Goal: Task Accomplishment & Management: Complete application form

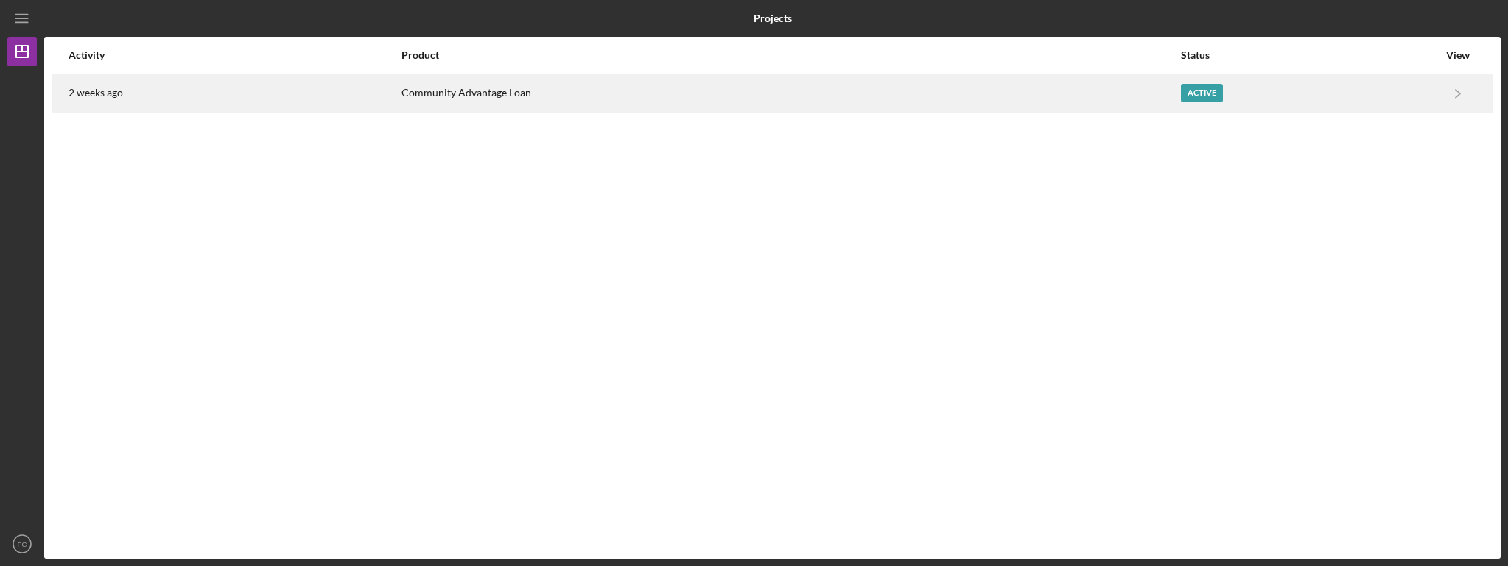
click at [1247, 94] on div "Active" at bounding box center [1309, 93] width 257 height 37
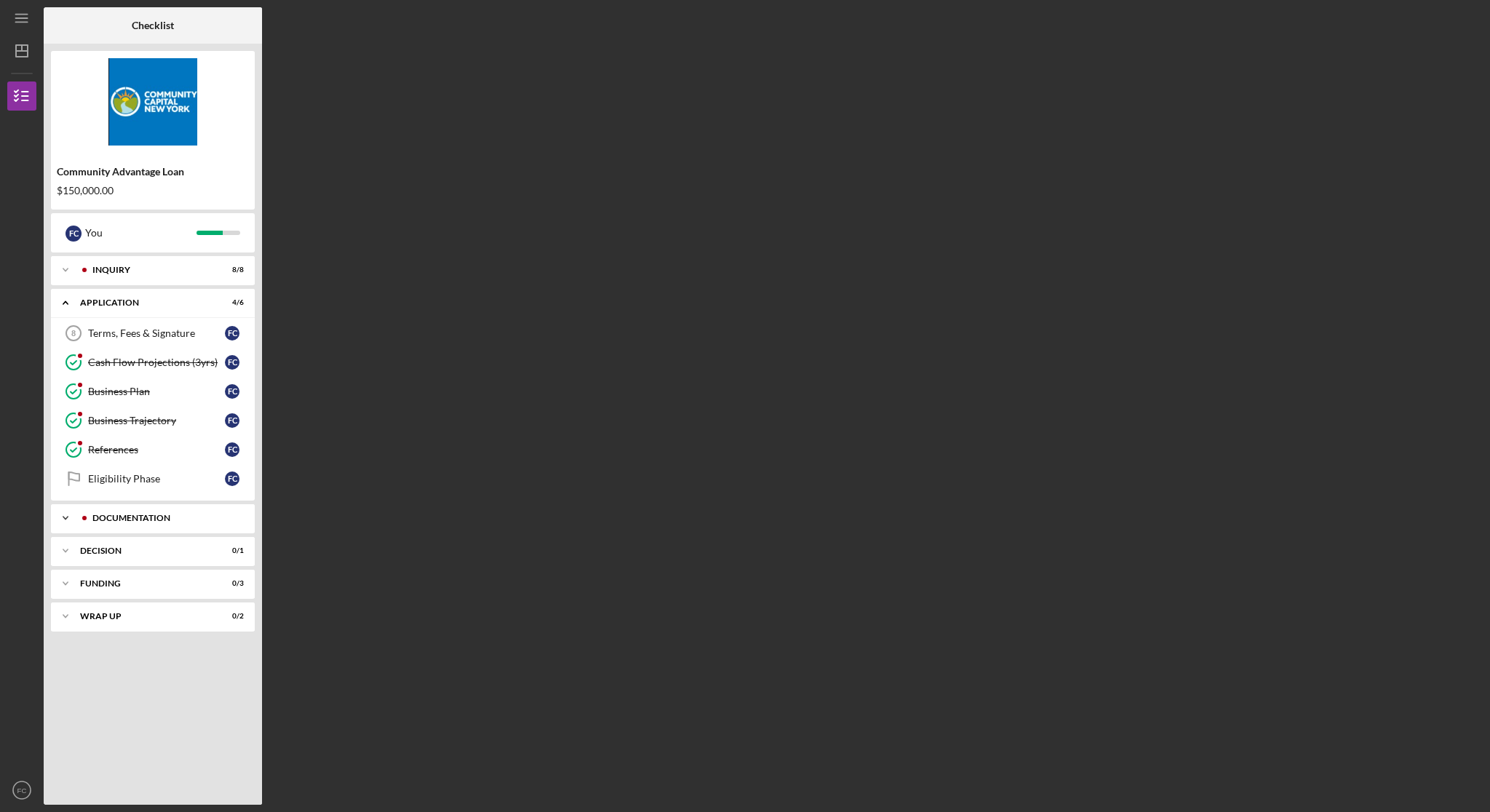
click at [135, 518] on div "Documentation" at bounding box center [165, 518] width 144 height 9
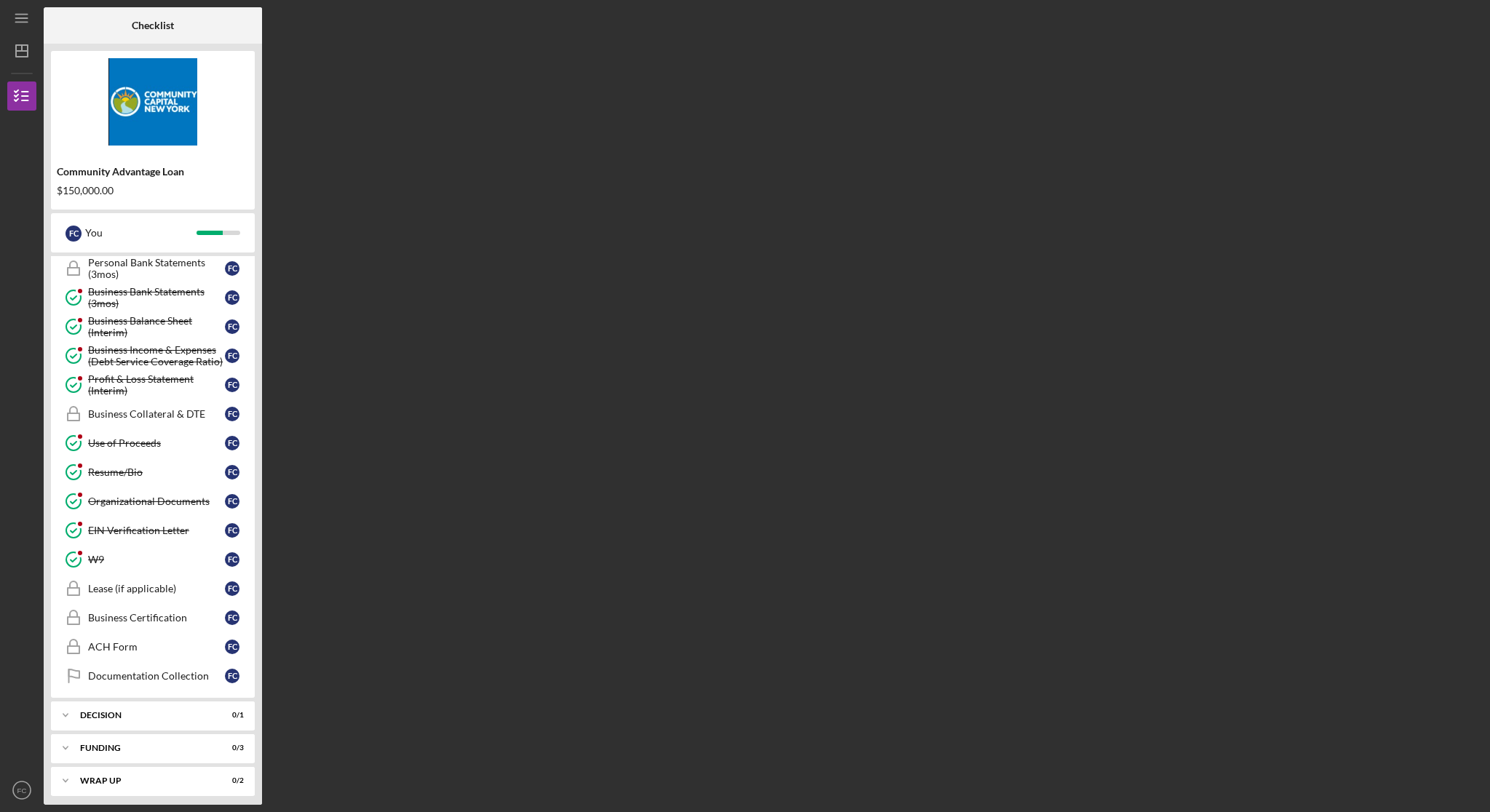
scroll to position [432, 0]
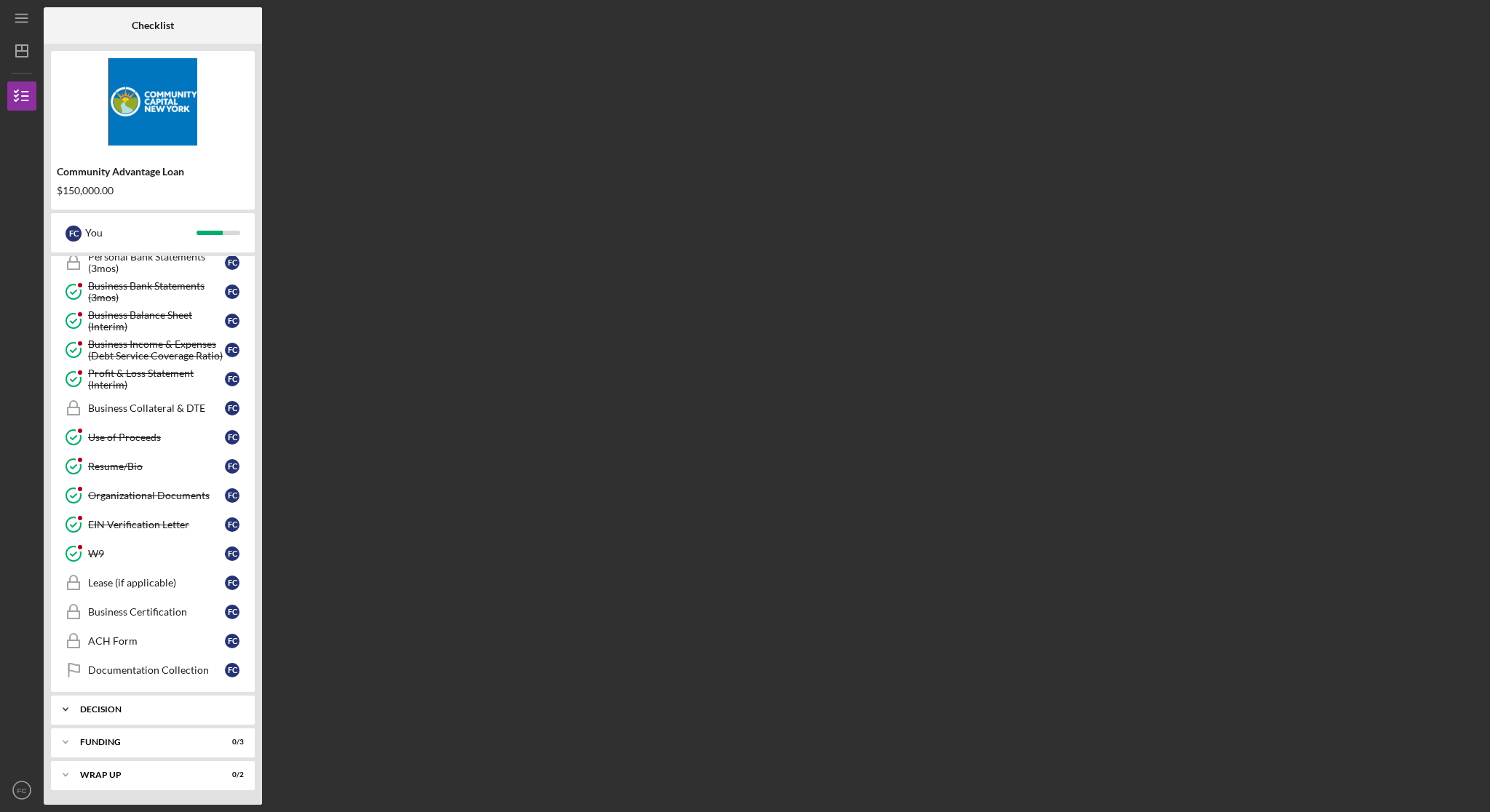
click at [118, 559] on div "Decision" at bounding box center [158, 709] width 156 height 9
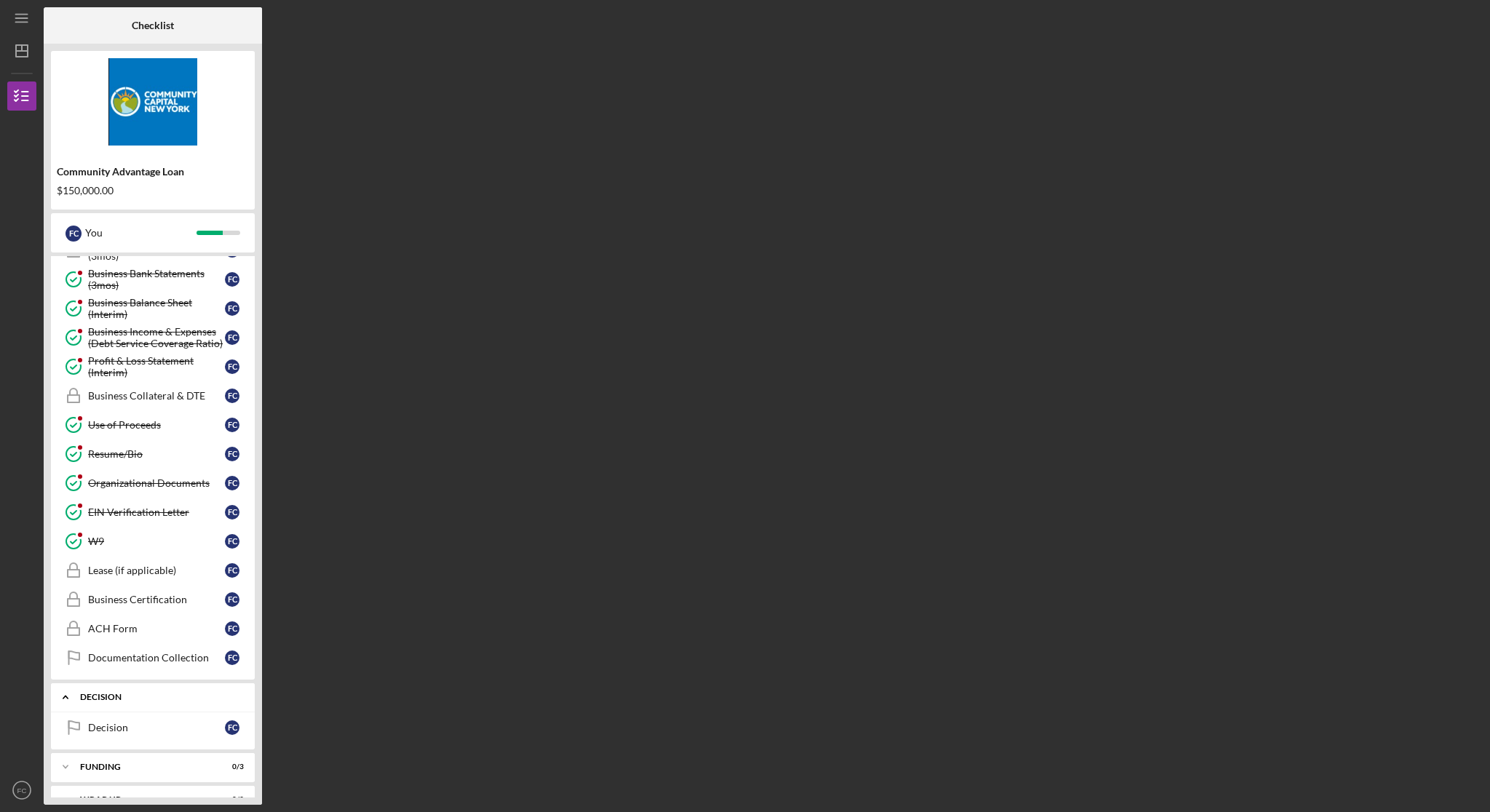
scroll to position [460, 0]
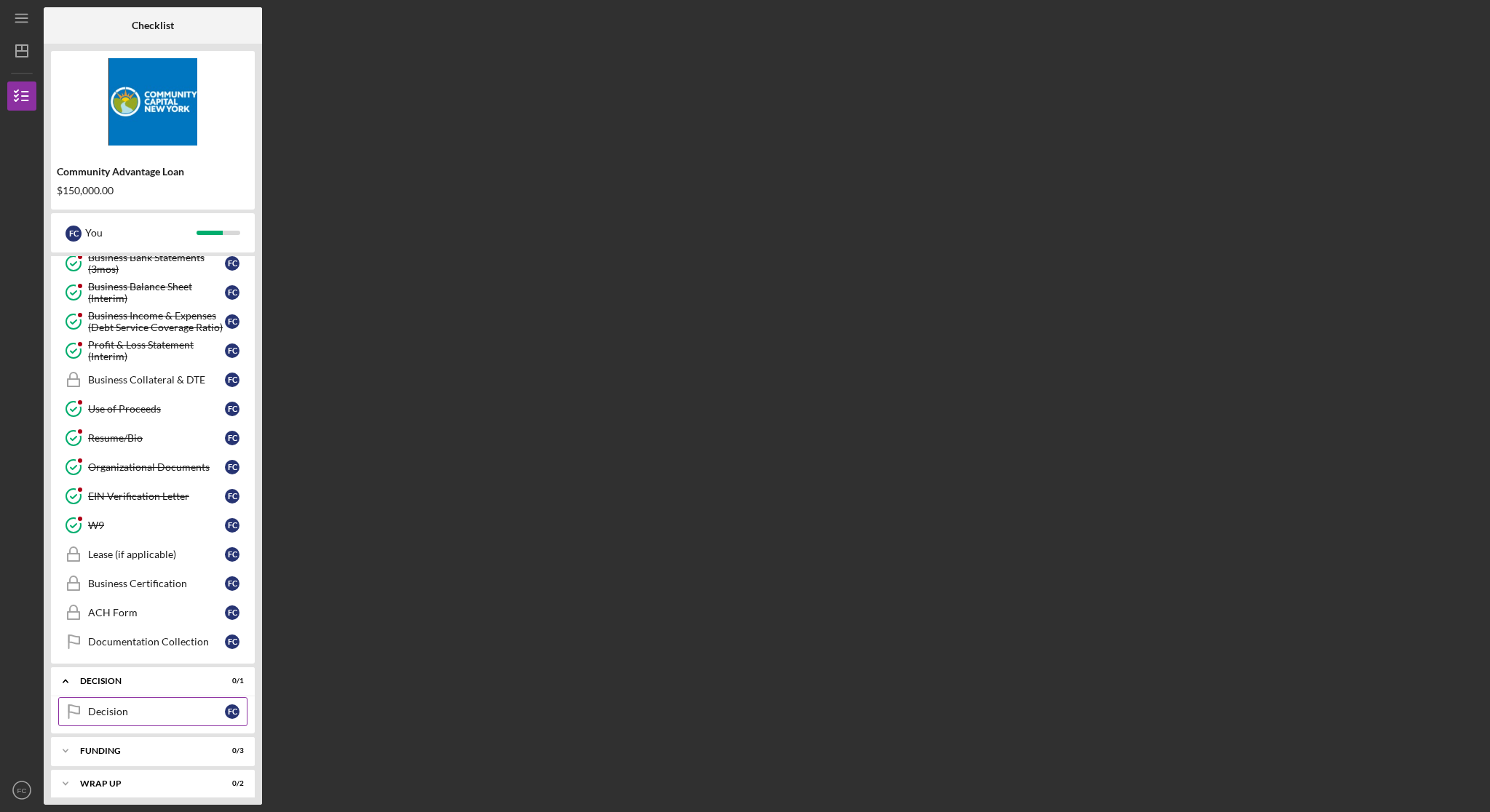
click at [140, 559] on div "Decision" at bounding box center [156, 711] width 136 height 12
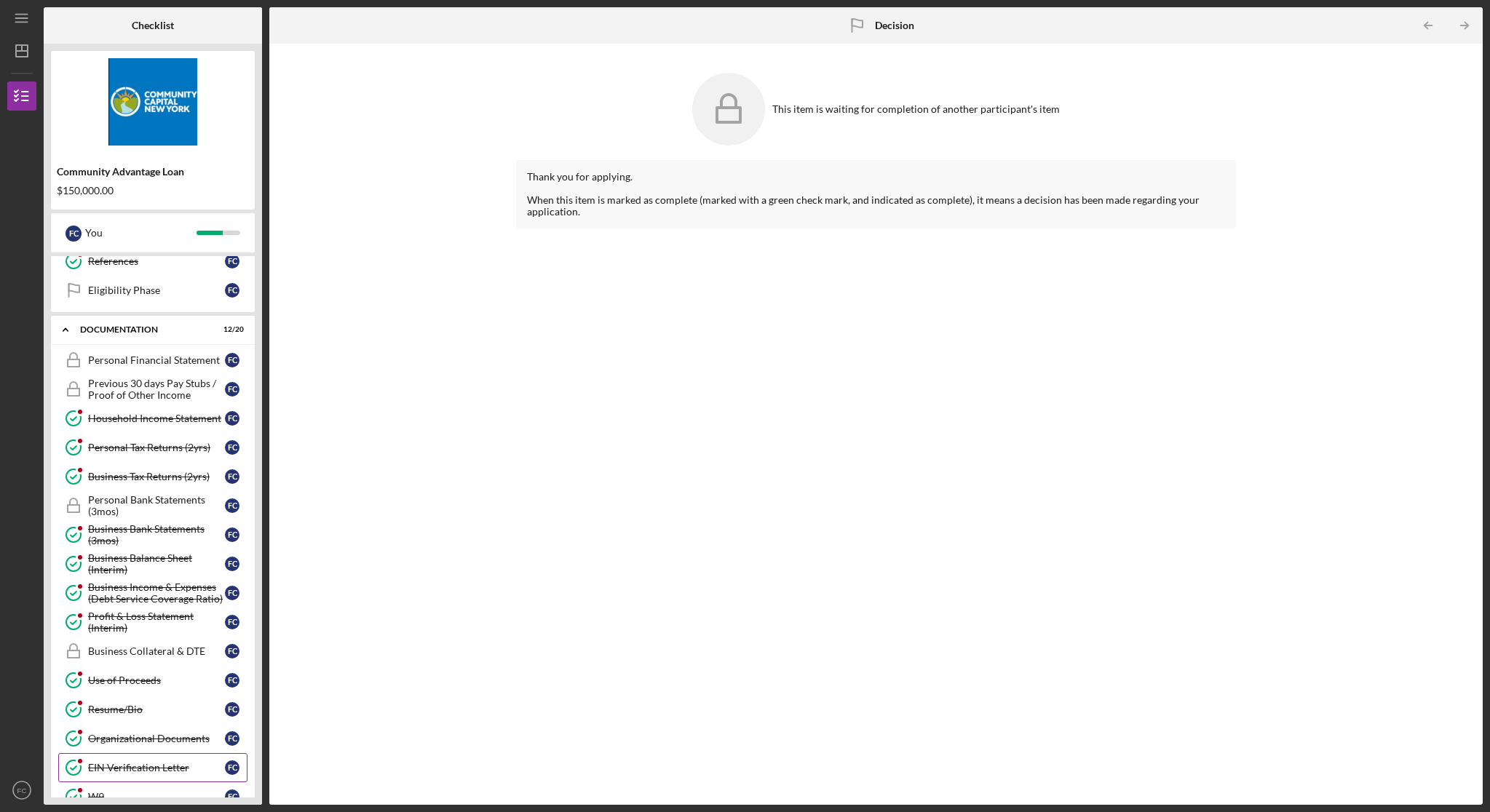
scroll to position [95, 0]
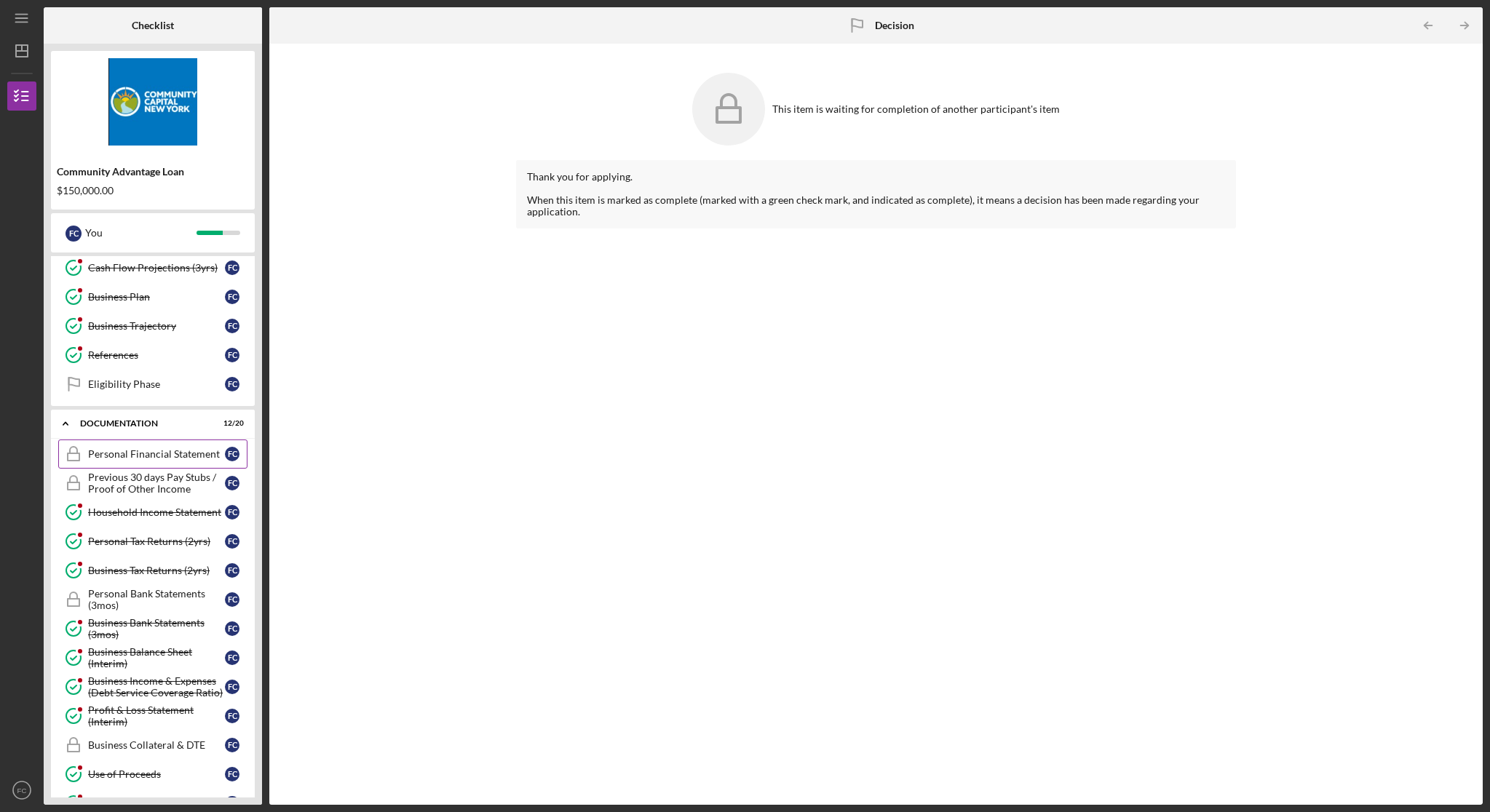
click at [164, 453] on div "Personal Financial Statement" at bounding box center [156, 454] width 136 height 12
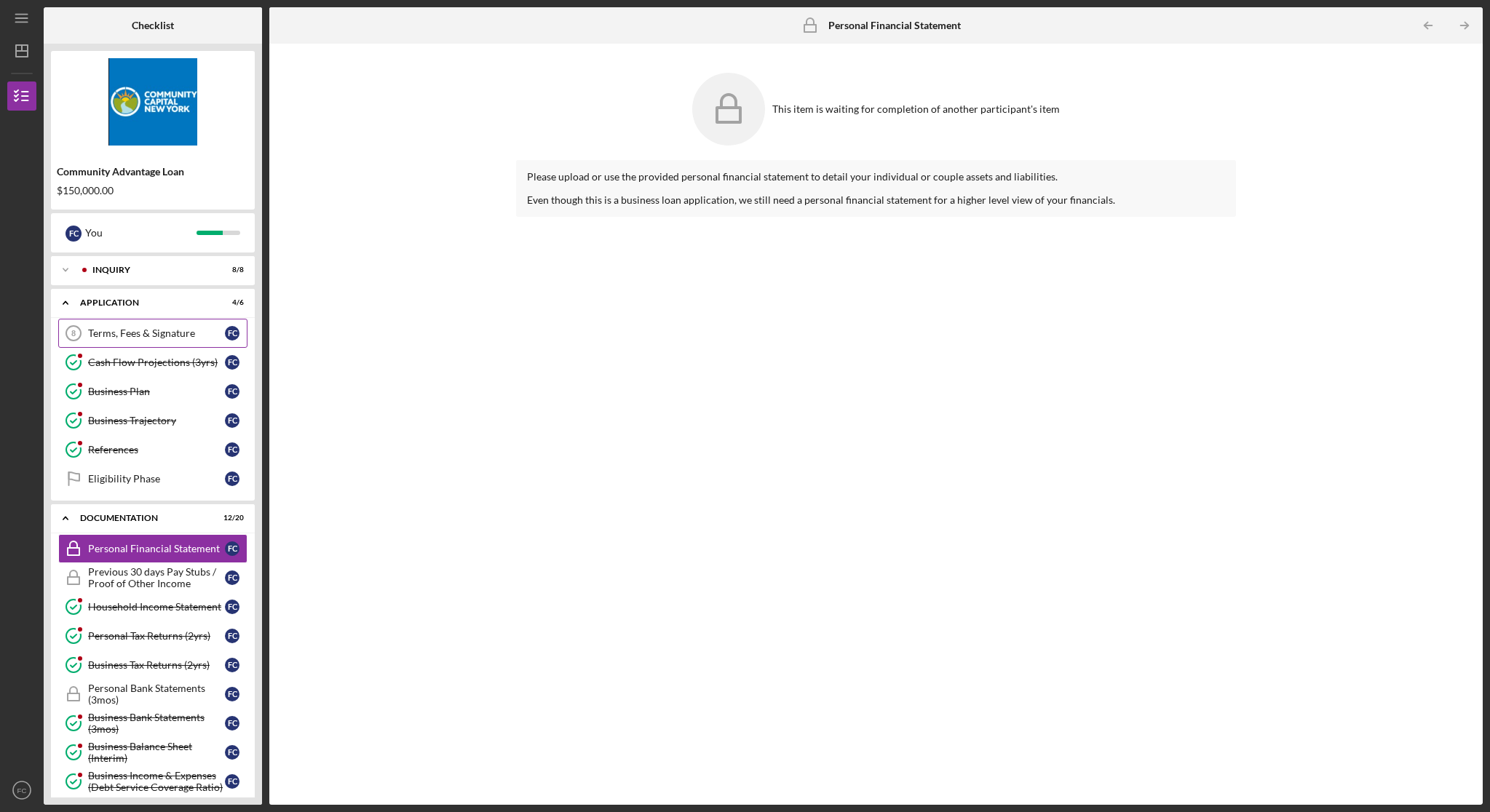
click at [133, 336] on div "Terms, Fees & Signature" at bounding box center [156, 333] width 136 height 12
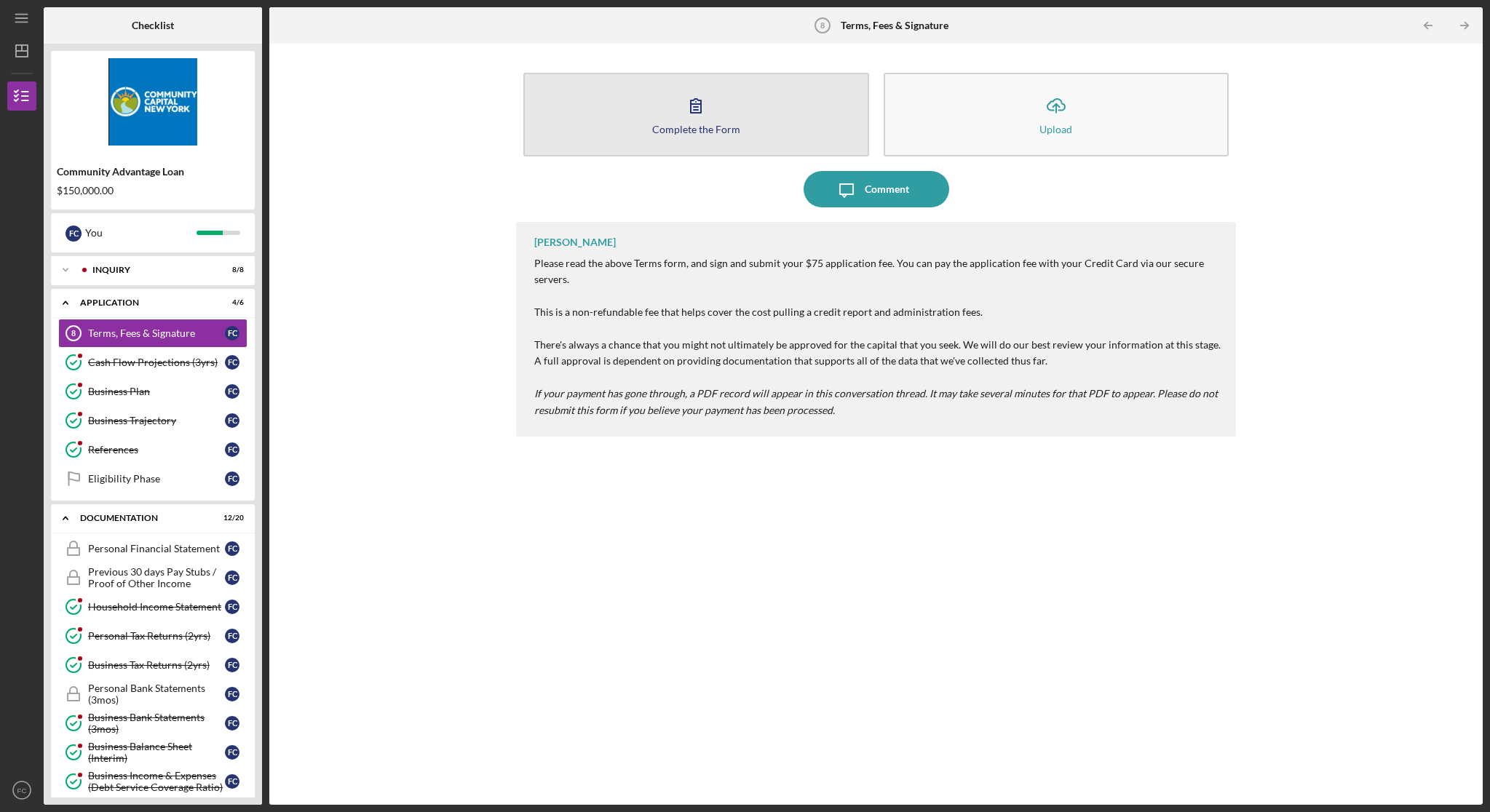
click at [718, 126] on div "Complete the Form" at bounding box center [696, 128] width 88 height 11
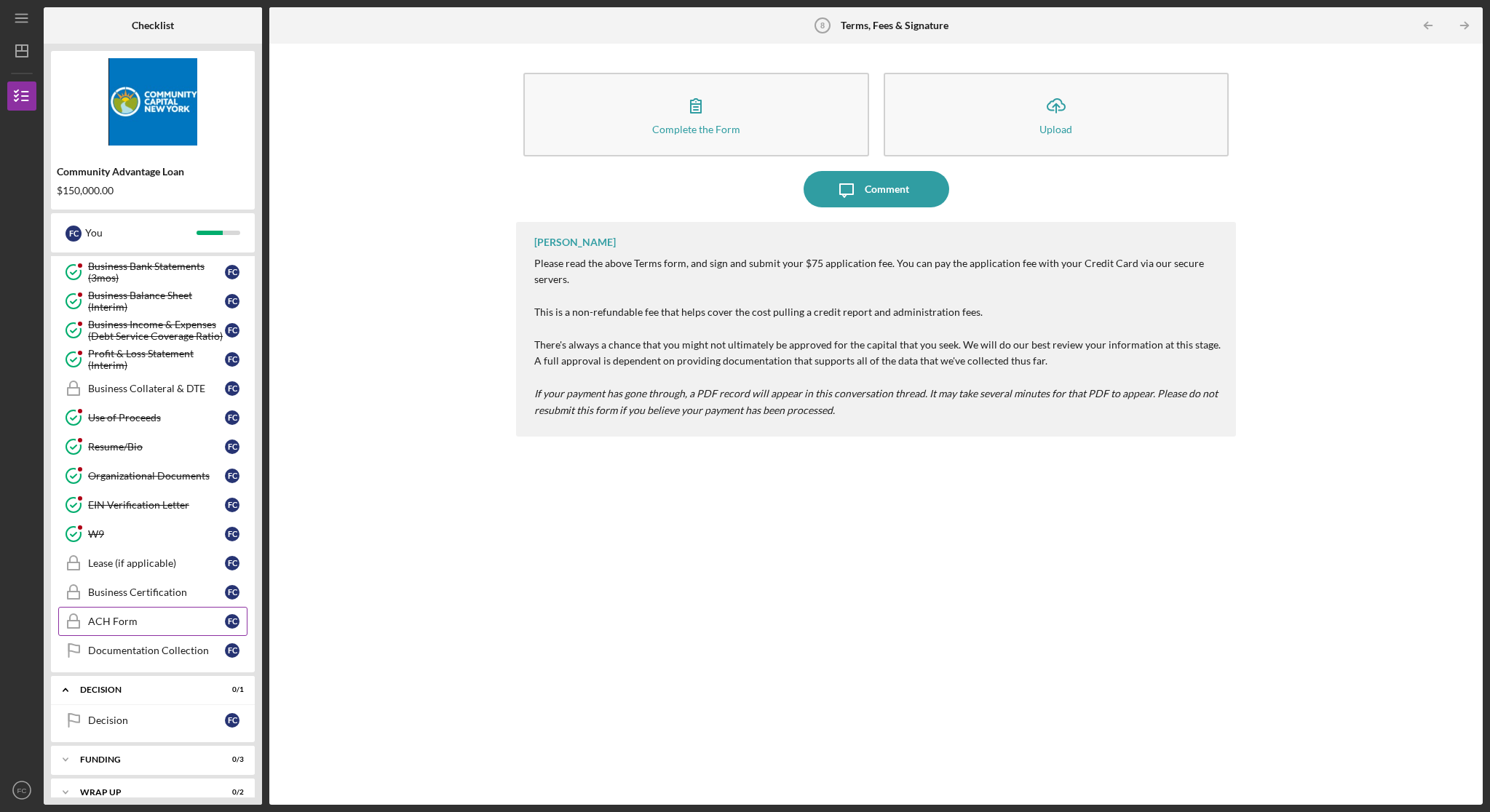
scroll to position [468, 0]
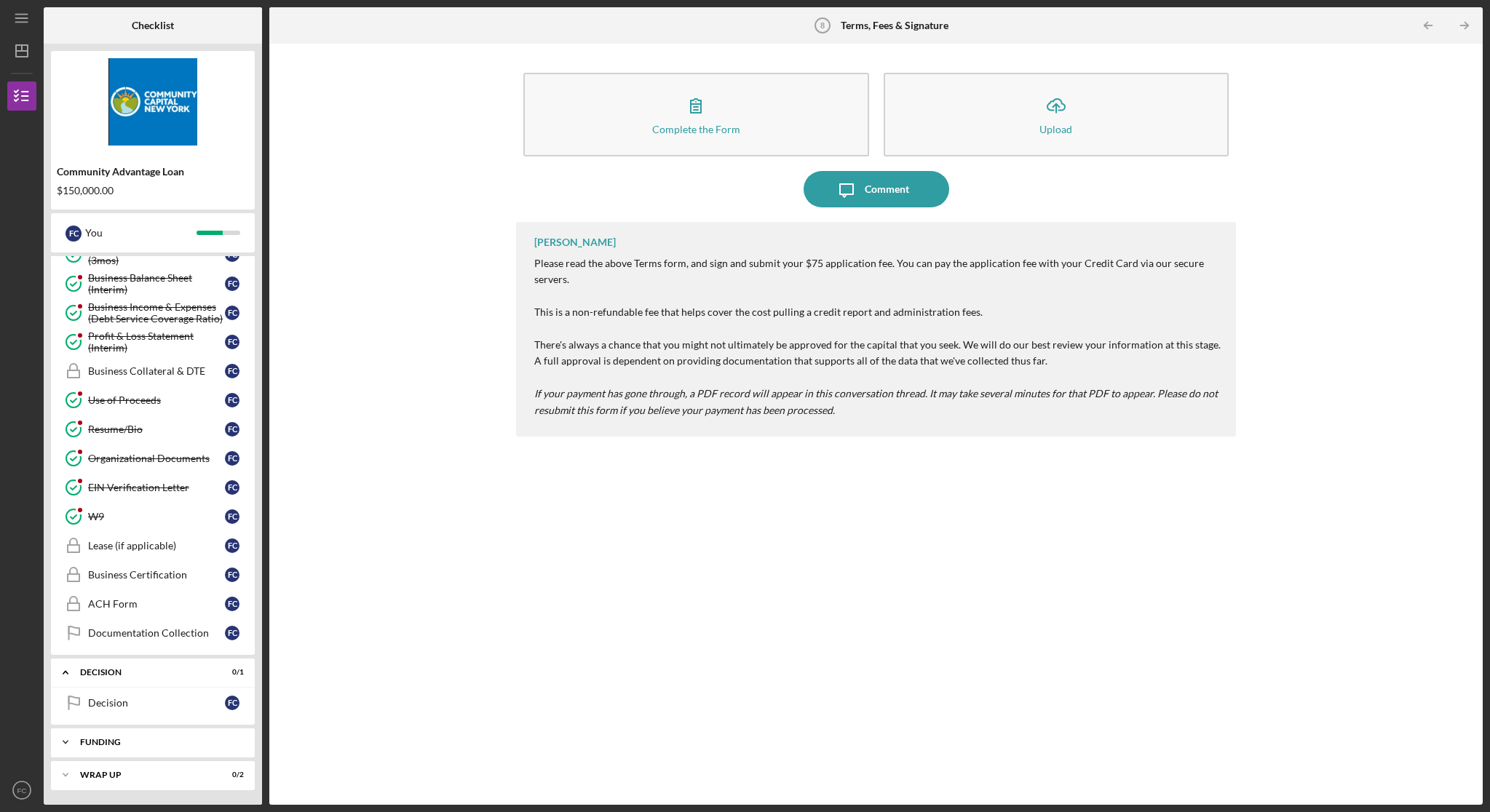
click at [112, 559] on div "Funding" at bounding box center [158, 742] width 156 height 9
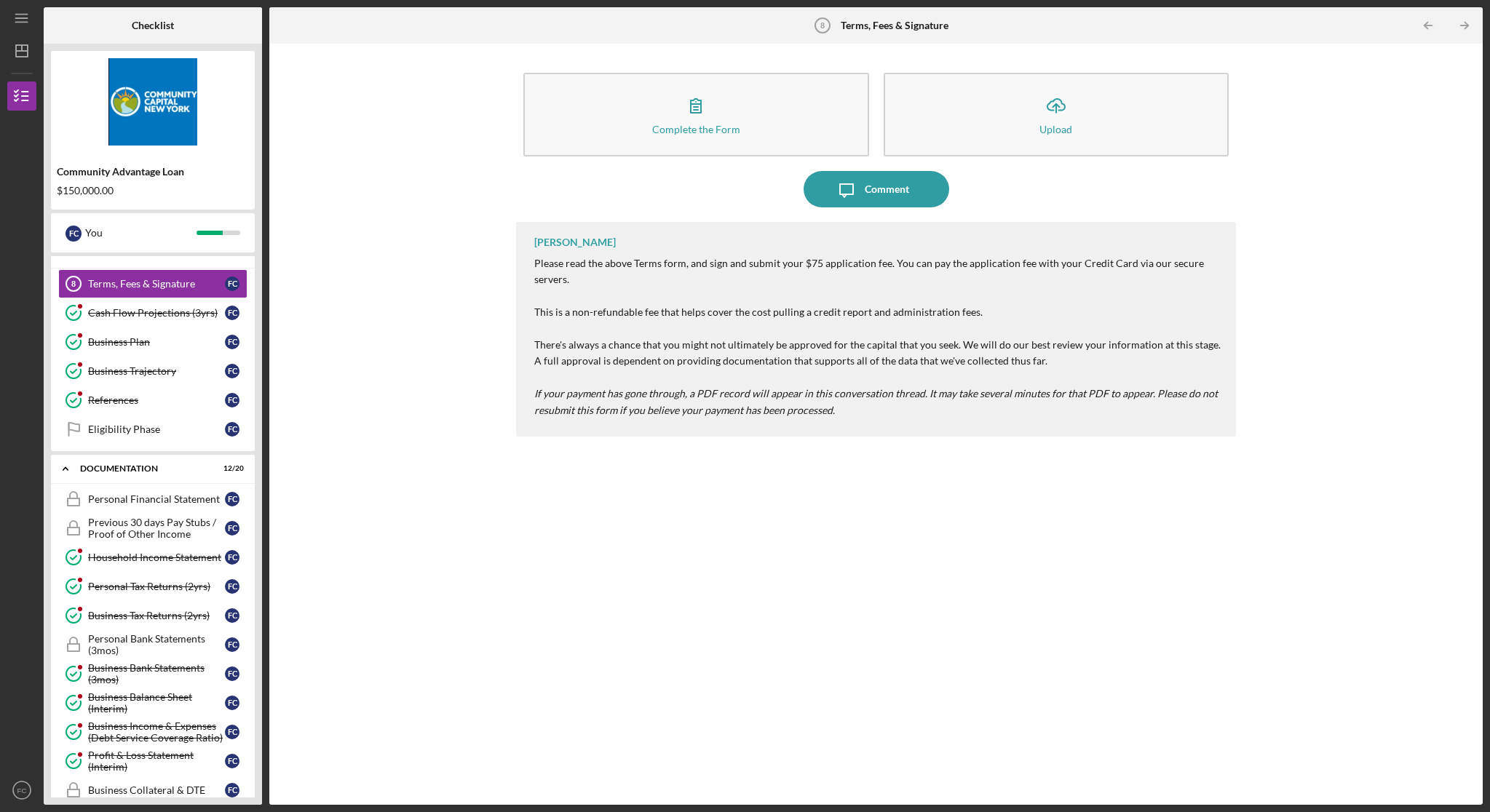
scroll to position [0, 0]
